Goal: Task Accomplishment & Management: Manage account settings

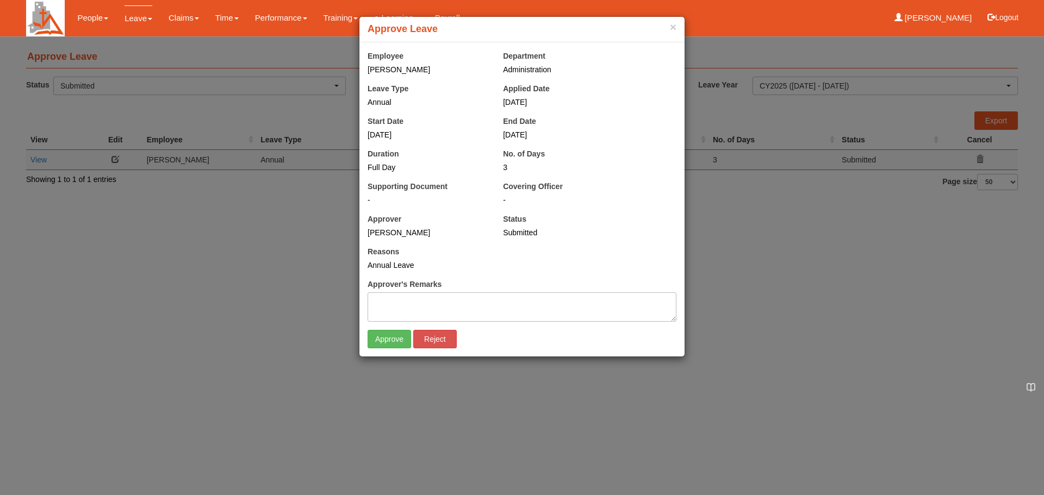
select select "50"
click at [385, 339] on input "Approve" at bounding box center [389, 339] width 43 height 18
select select "50"
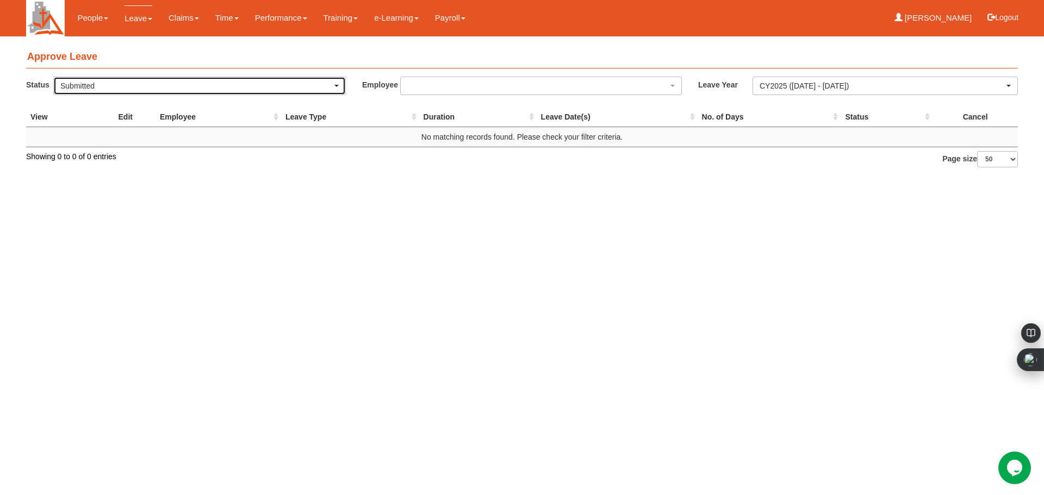
click at [337, 85] on span "button" at bounding box center [336, 86] width 4 height 2
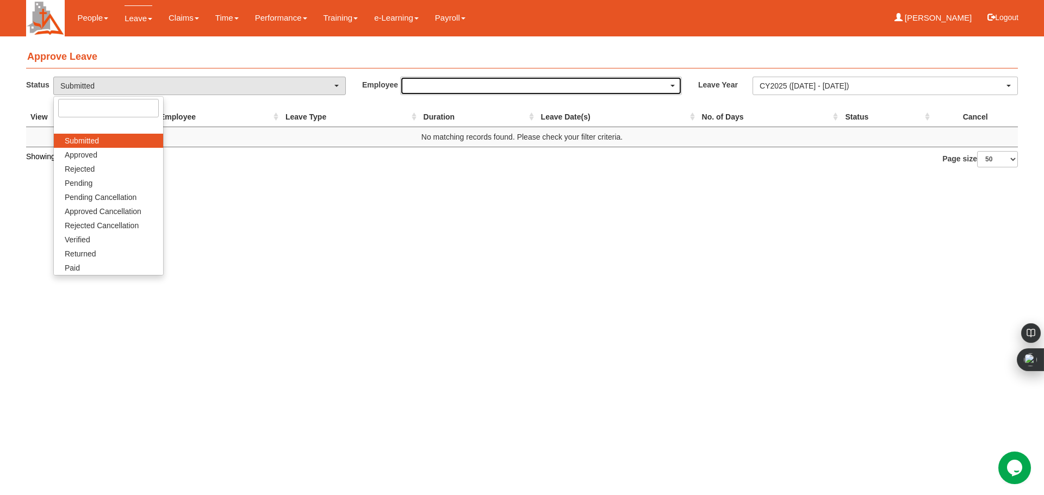
click at [674, 85] on span "button" at bounding box center [672, 86] width 4 height 2
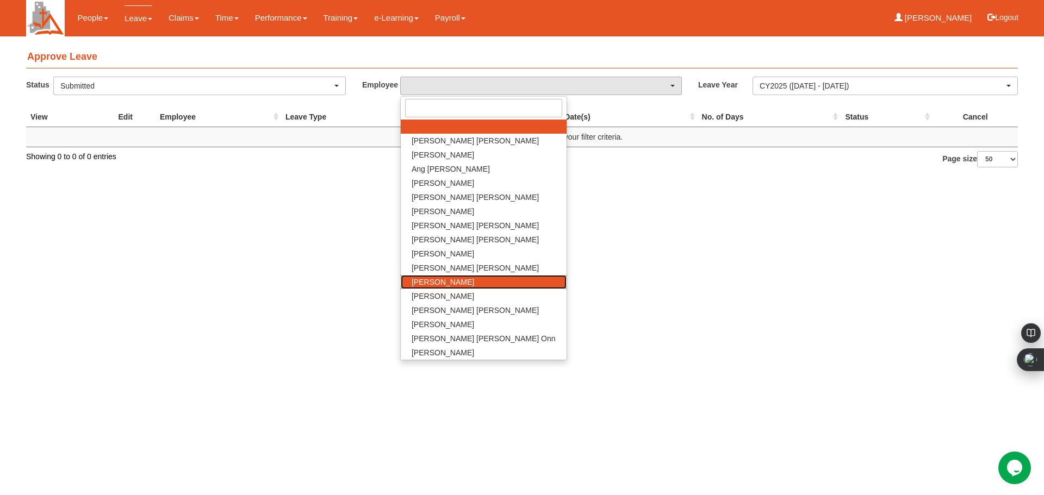
click at [458, 283] on link "[PERSON_NAME]" at bounding box center [484, 282] width 166 height 14
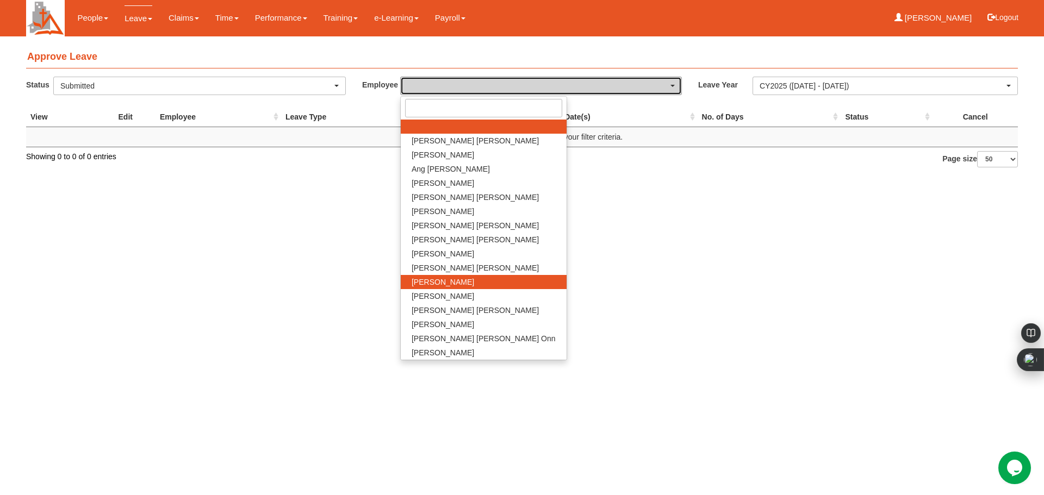
select select "fd1d6c2e-6468-4476-893b-c728d98a4cf2"
select select "50"
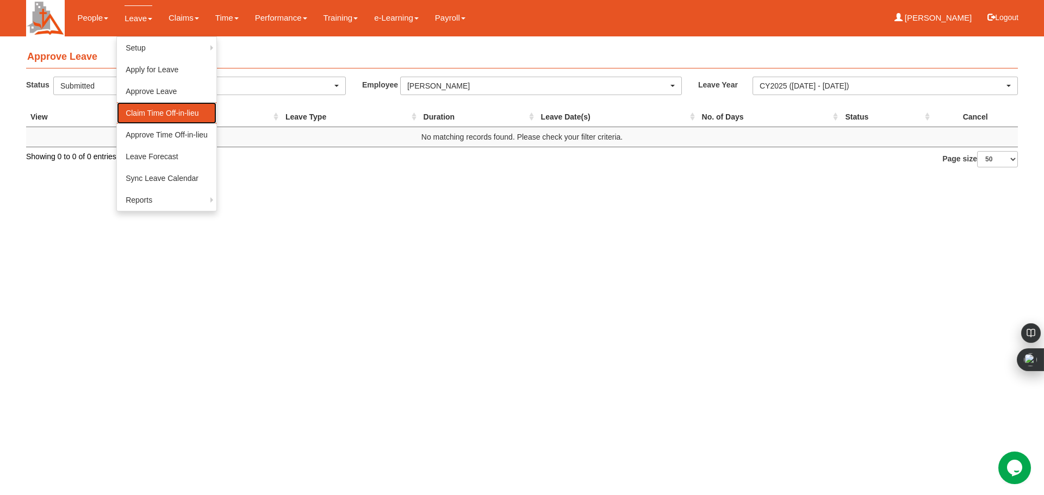
click at [160, 111] on link "Claim Time Off-in-lieu" at bounding box center [166, 113] width 99 height 22
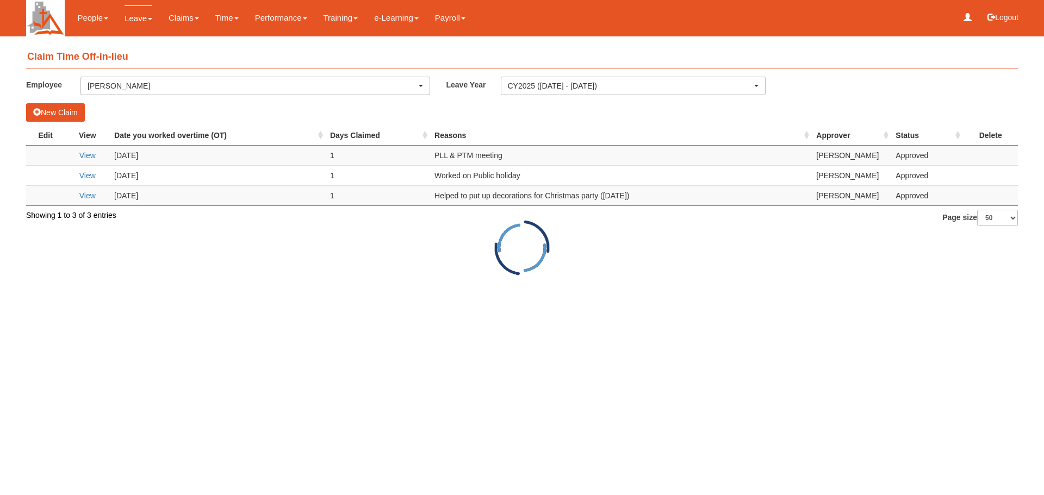
select select "50"
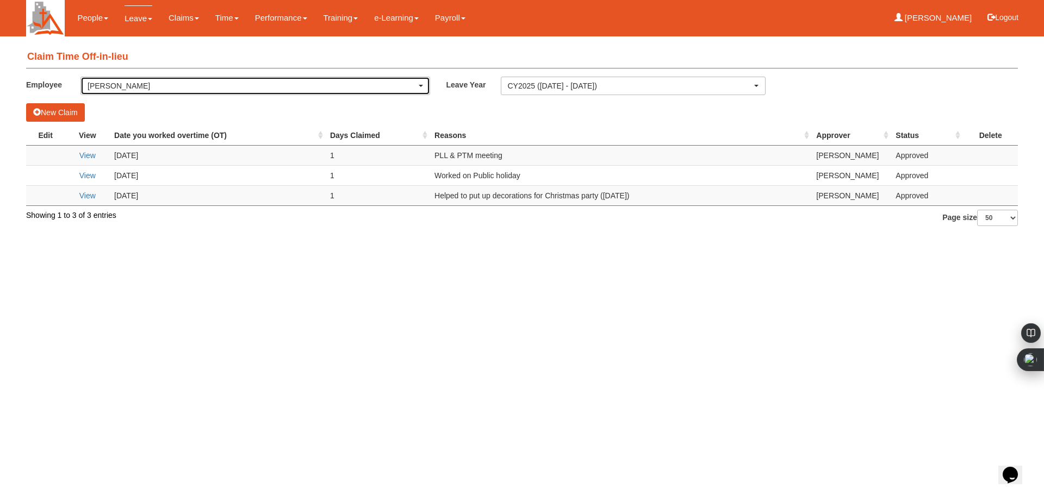
click at [422, 88] on div "[PERSON_NAME]" at bounding box center [255, 85] width 335 height 11
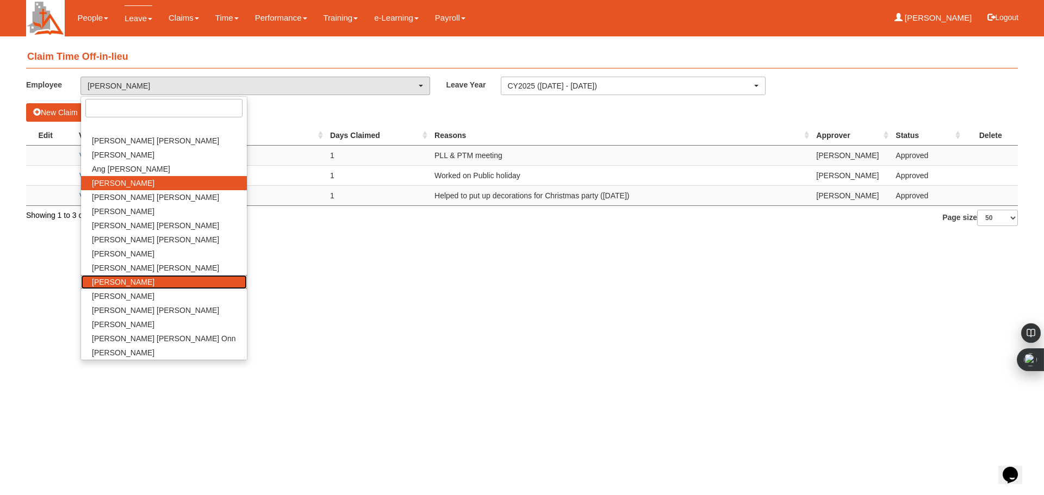
click at [127, 280] on span "[PERSON_NAME]" at bounding box center [123, 282] width 63 height 11
select select "fd1d6c2e-6468-4476-893b-c728d98a4cf2"
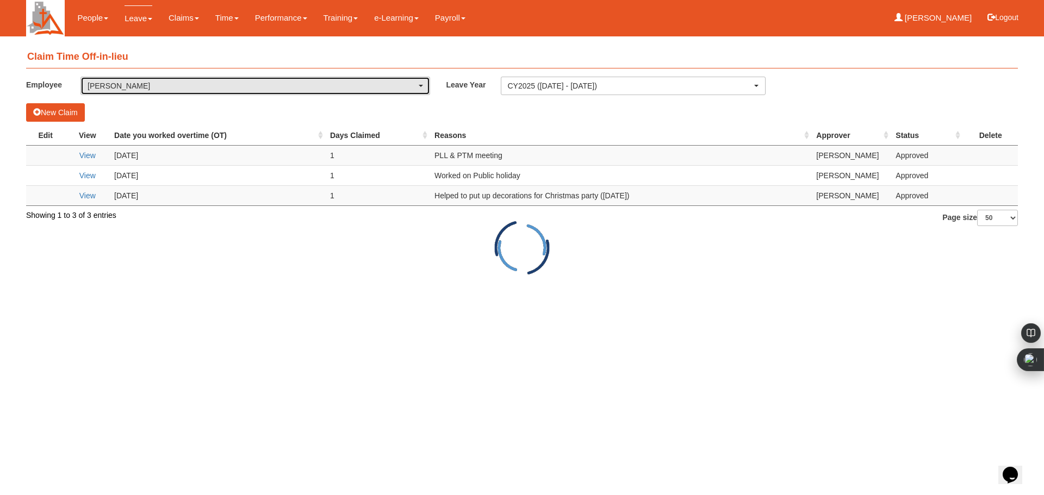
select select "50"
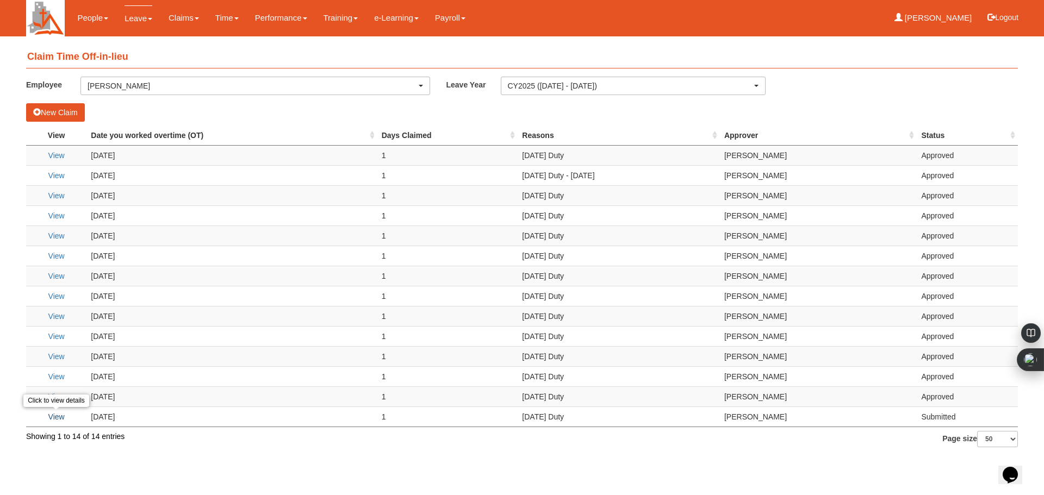
click at [55, 413] on link "View" at bounding box center [56, 417] width 16 height 9
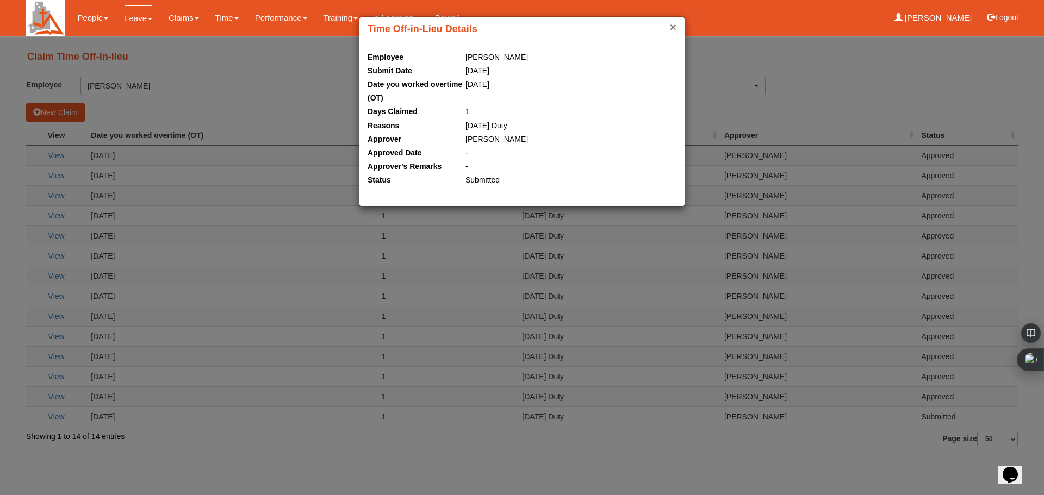
click at [672, 26] on button "×" at bounding box center [673, 26] width 7 height 11
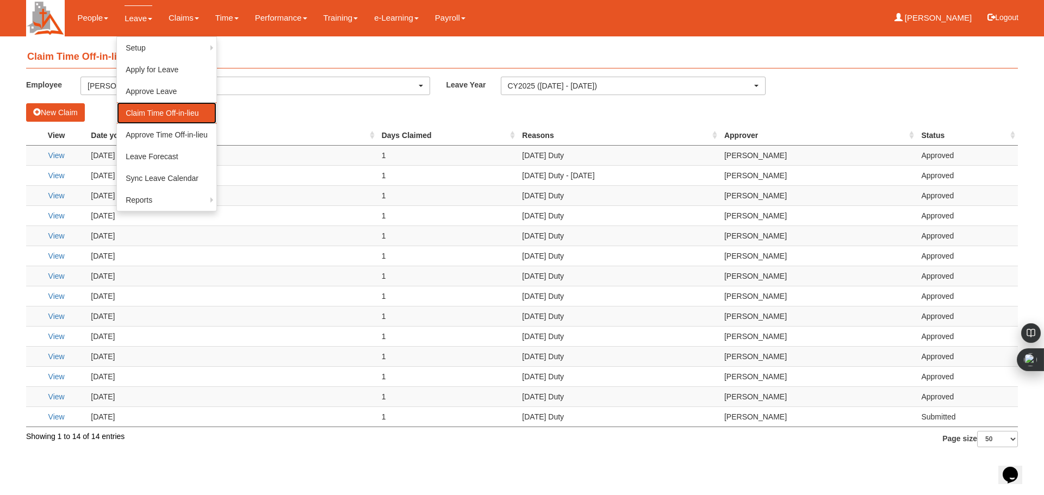
click at [182, 118] on link "Claim Time Off-in-lieu" at bounding box center [166, 113] width 99 height 22
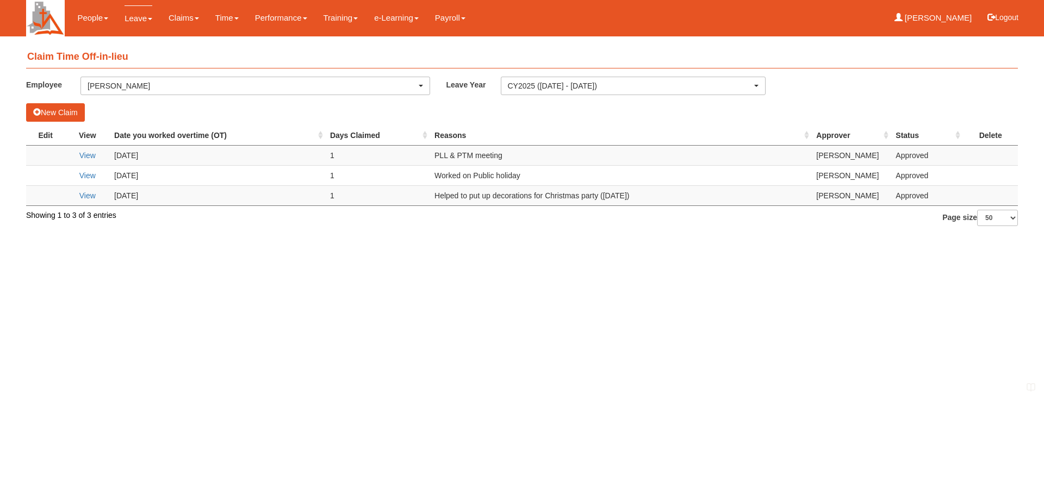
select select "50"
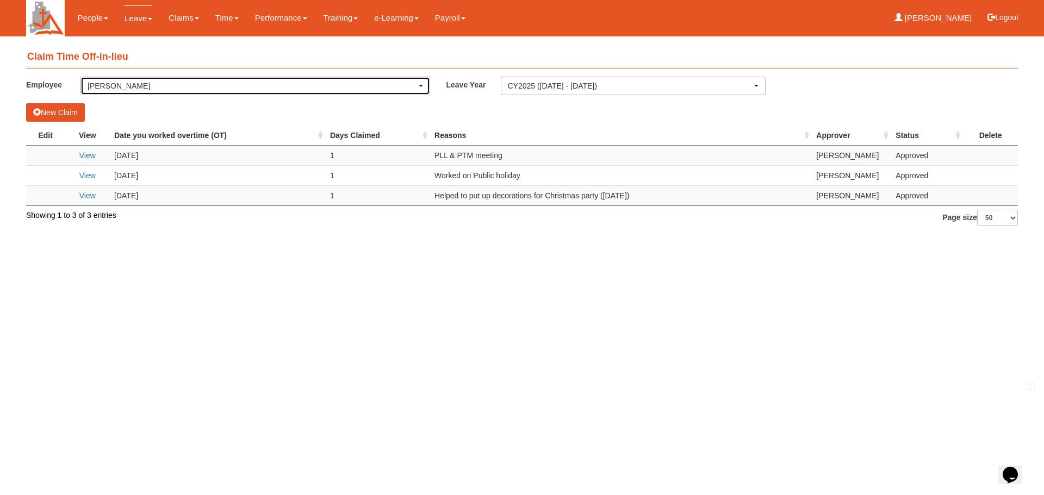
click at [416, 87] on div "[PERSON_NAME]" at bounding box center [252, 85] width 329 height 11
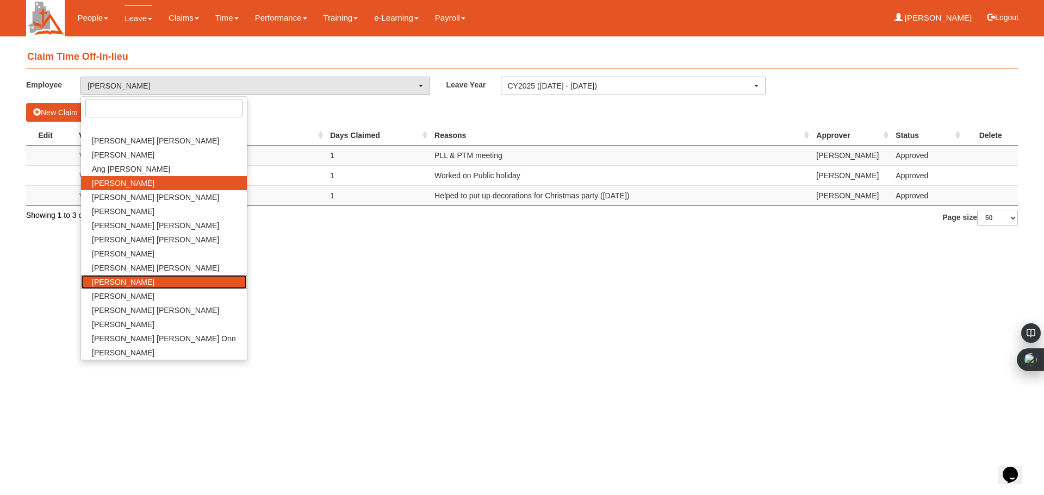
click at [129, 283] on span "[PERSON_NAME]" at bounding box center [123, 282] width 63 height 11
select select "fd1d6c2e-6468-4476-893b-c728d98a4cf2"
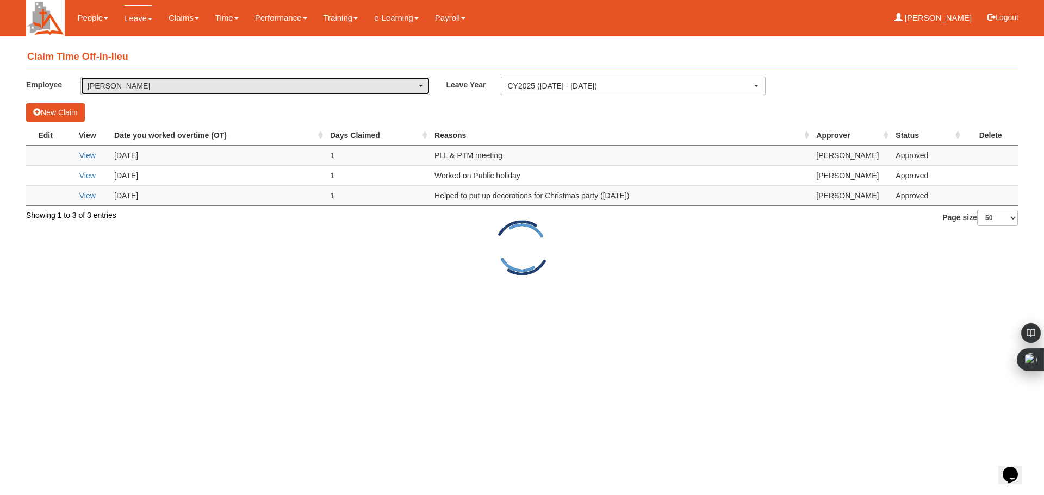
select select "50"
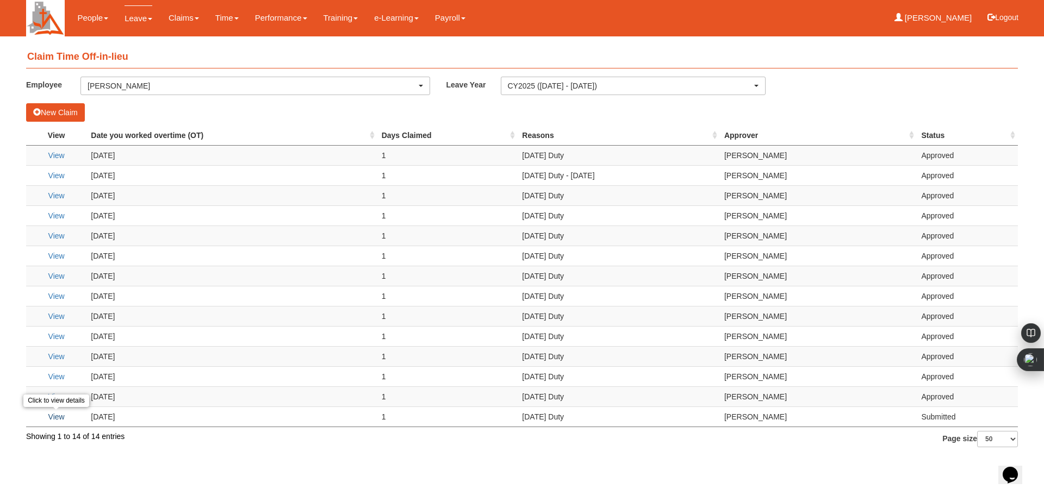
click at [56, 418] on link "View" at bounding box center [56, 417] width 16 height 9
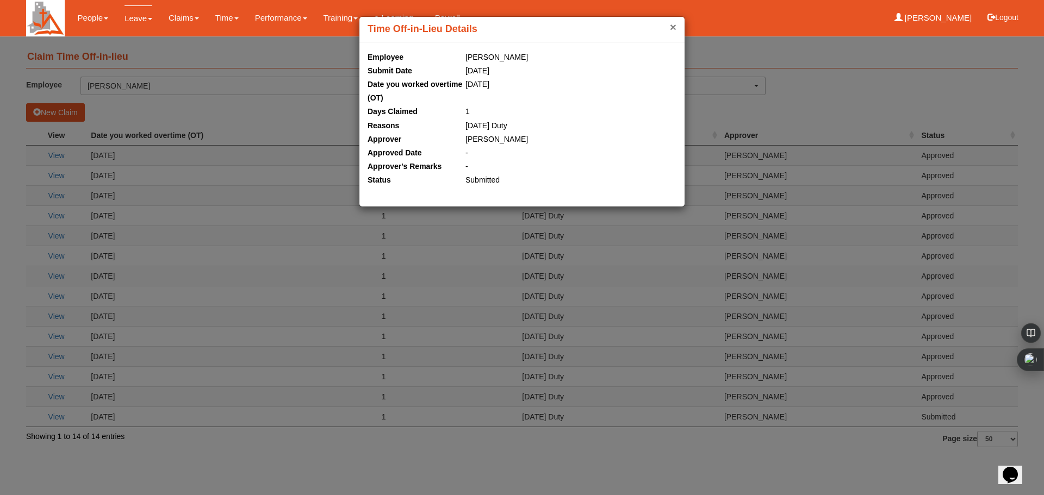
click at [670, 27] on button "×" at bounding box center [673, 26] width 7 height 11
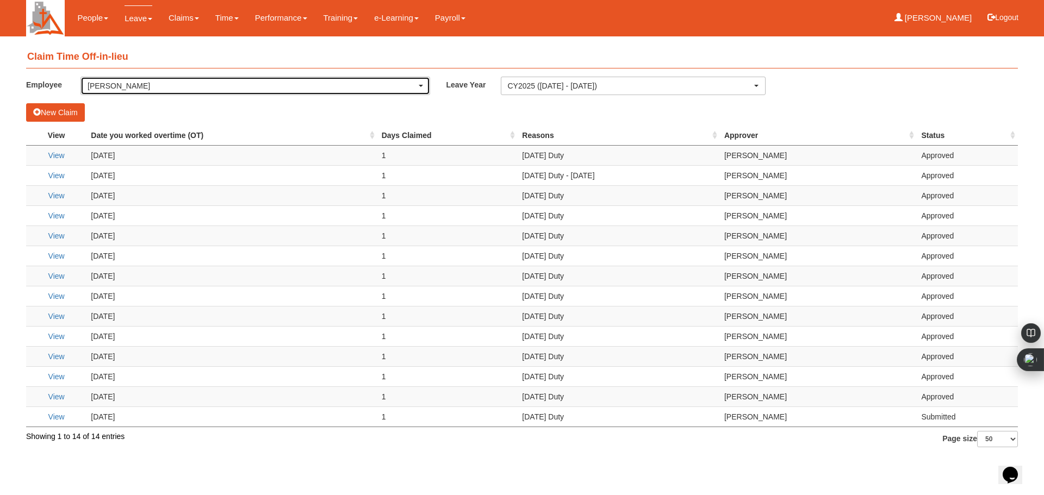
click at [420, 89] on div "[PERSON_NAME]" at bounding box center [255, 85] width 335 height 11
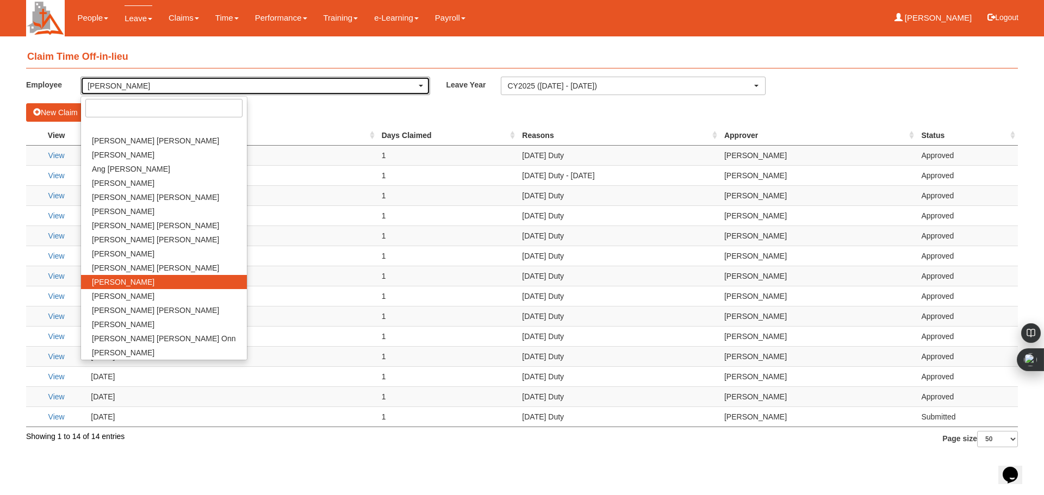
click at [421, 88] on div "[PERSON_NAME]" at bounding box center [255, 85] width 335 height 11
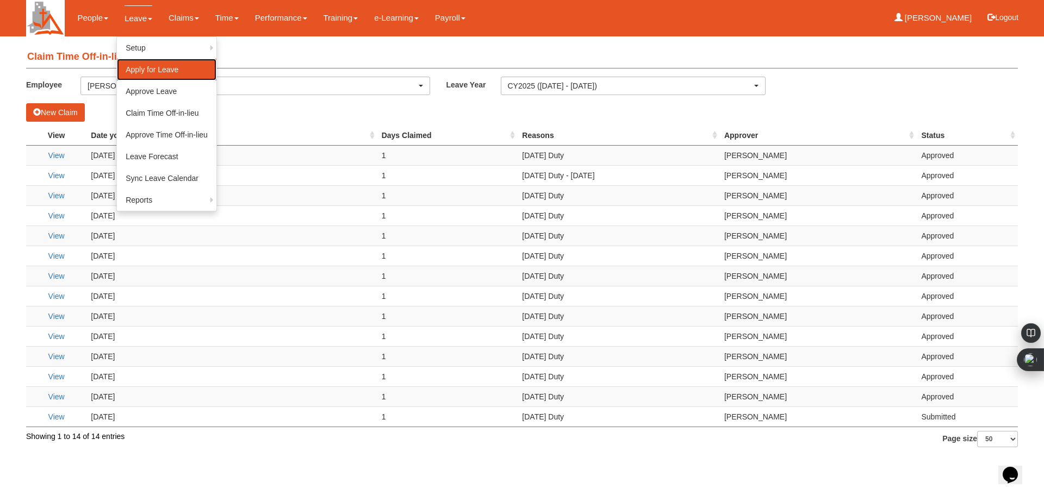
click at [153, 65] on link "Apply for Leave" at bounding box center [166, 70] width 99 height 22
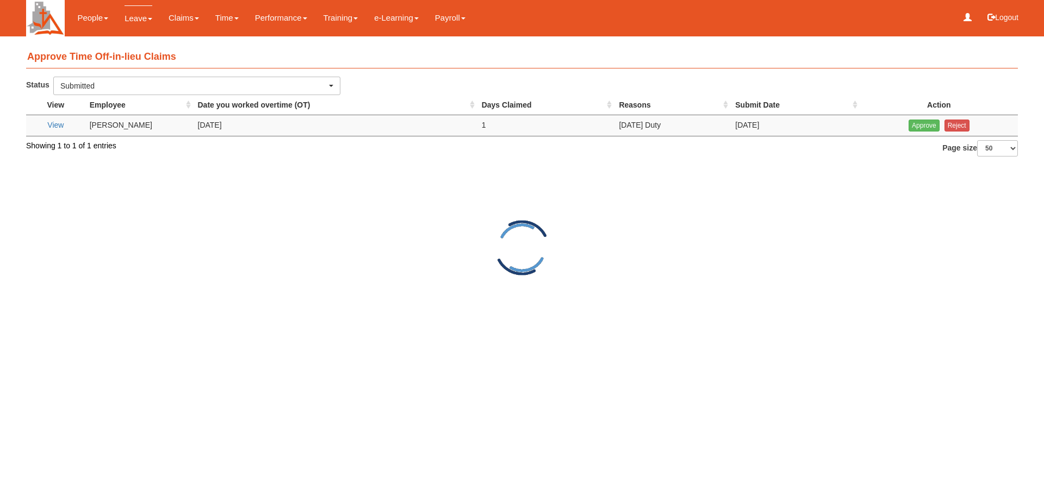
select select "50"
click at [920, 128] on input "Approve" at bounding box center [924, 126] width 31 height 12
